Goal: Information Seeking & Learning: Learn about a topic

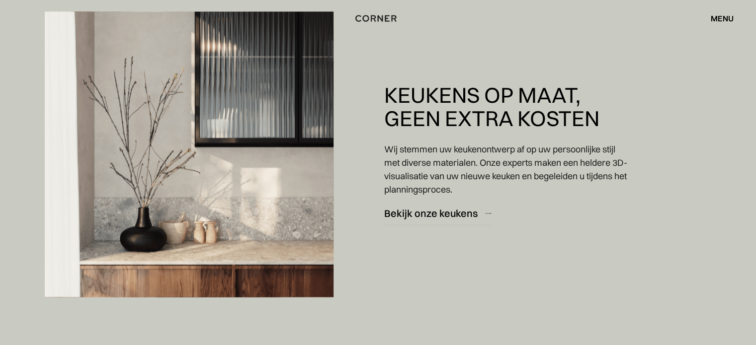
scroll to position [1436, 0]
click at [456, 219] on font "Bekijk onze keukens" at bounding box center [430, 214] width 93 height 12
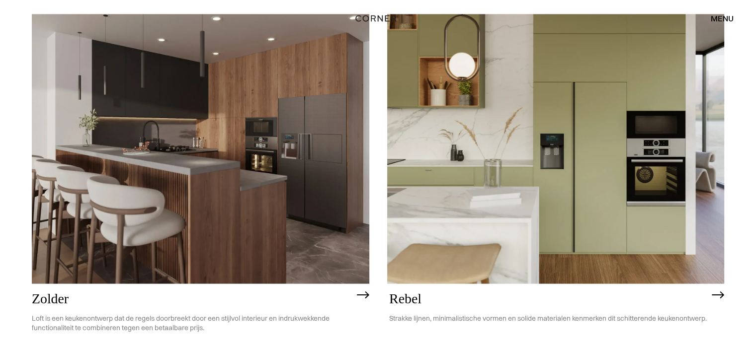
scroll to position [1774, 0]
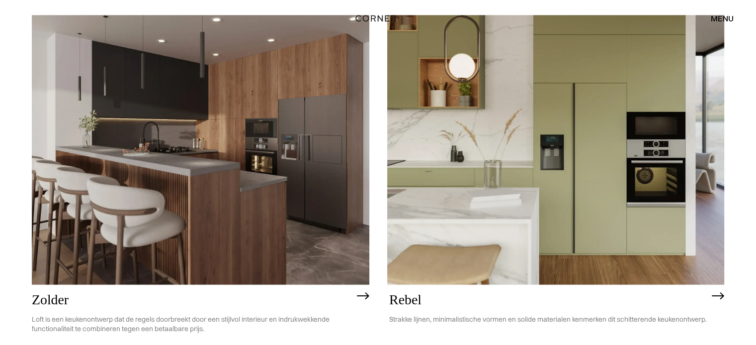
click at [504, 198] on img at bounding box center [555, 150] width 337 height 270
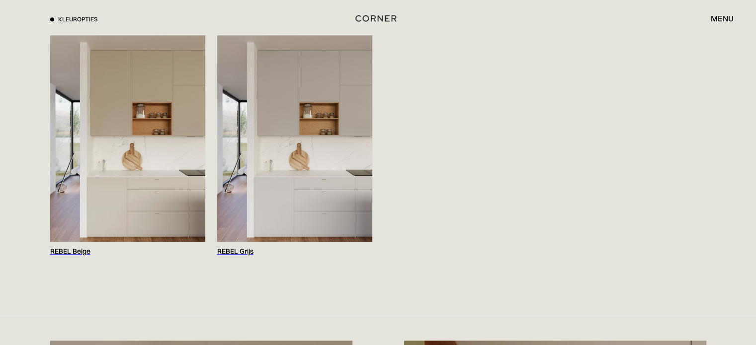
scroll to position [1081, 0]
